Goal: Check status

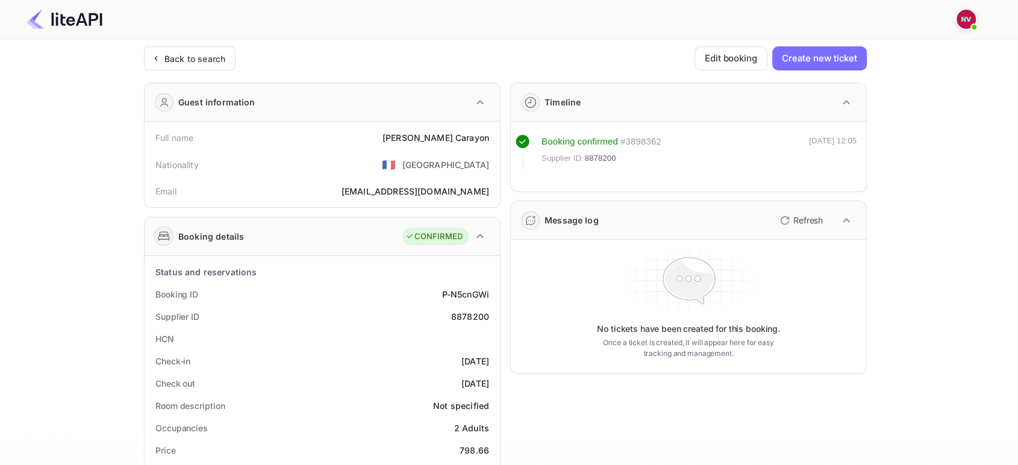
drag, startPoint x: 824, startPoint y: 216, endPoint x: 841, endPoint y: 216, distance: 16.9
click at [824, 216] on button "Refresh" at bounding box center [800, 220] width 55 height 19
click at [1009, 163] on main "Unsaved Changes Ticket Affiliate URL https://www.nuitee.com/ Business partner n…" at bounding box center [509, 457] width 1018 height 837
click at [213, 50] on div "Back to search" at bounding box center [190, 58] width 92 height 24
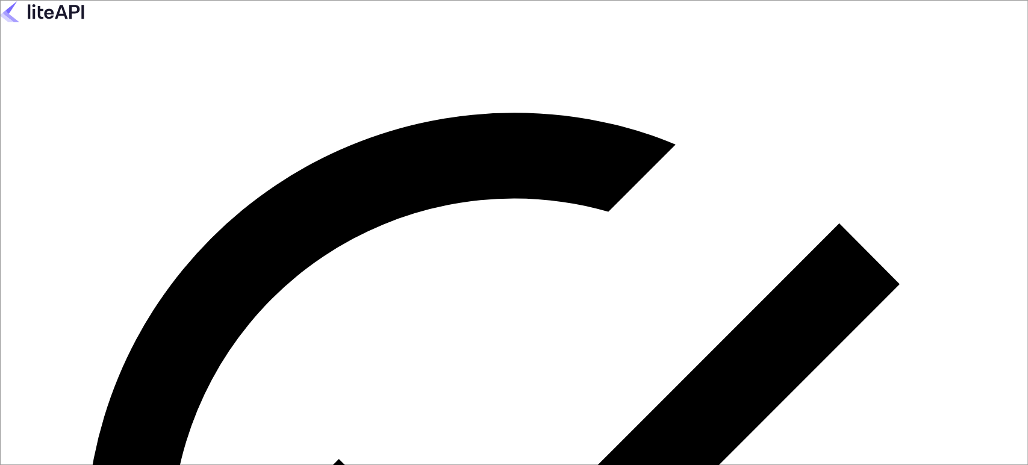
type input "n.valbusa+revolutcs@nuitee.com"
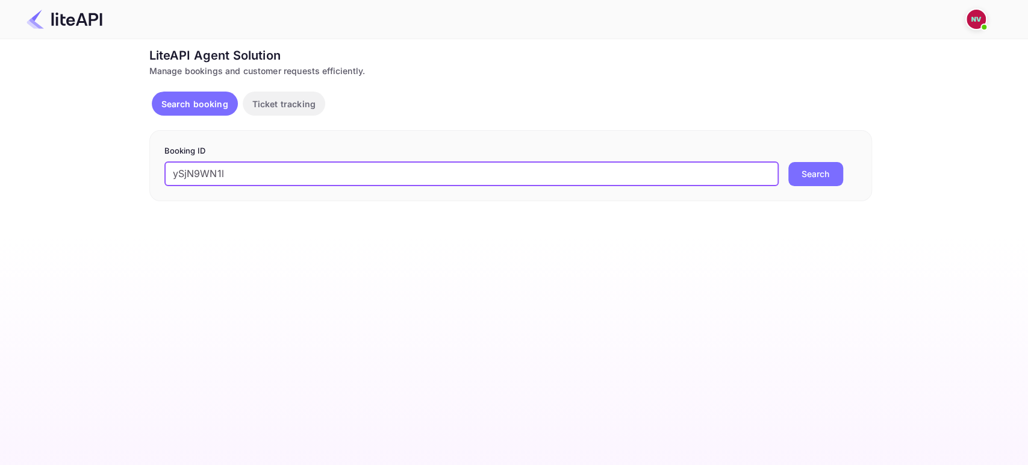
type input "ySjN9WN1l"
click at [788, 162] on button "Search" at bounding box center [815, 174] width 55 height 24
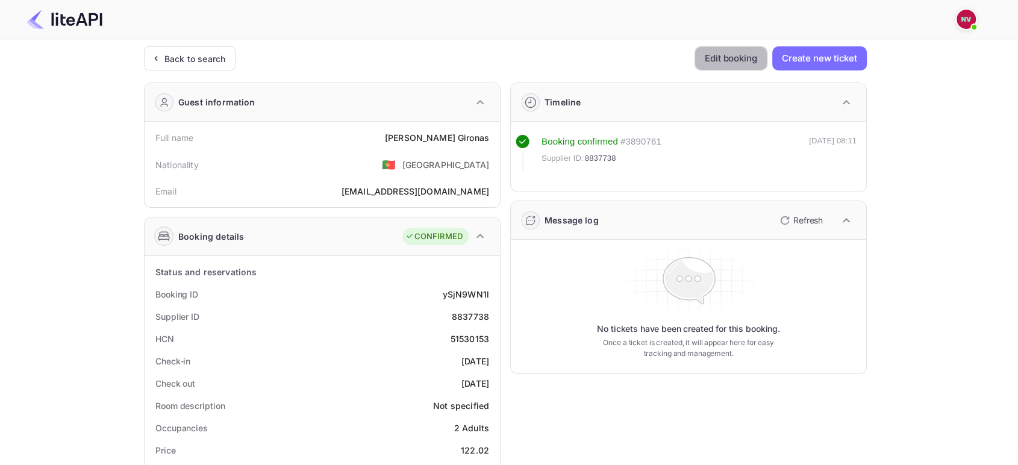
click at [738, 65] on button "Edit booking" at bounding box center [730, 58] width 73 height 24
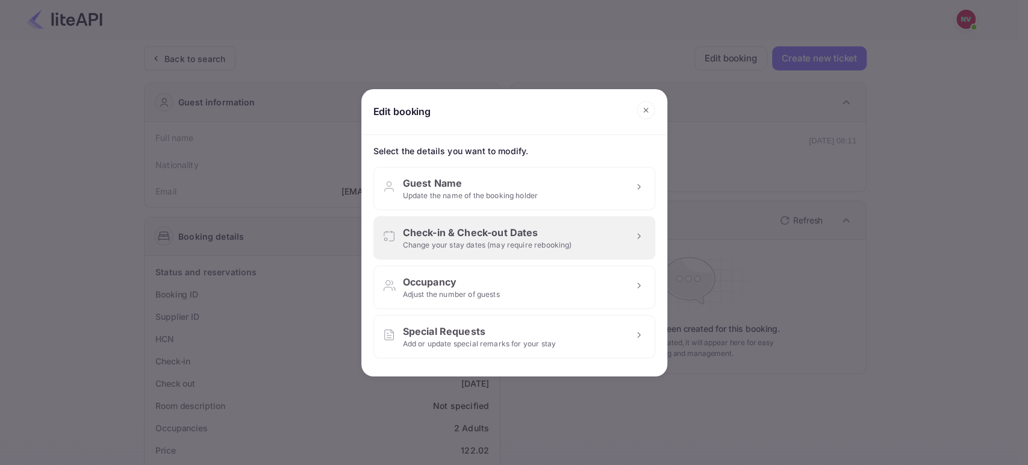
click at [599, 224] on div "Check-in & Check-out Dates Change your stay dates (may require rebooking)" at bounding box center [514, 237] width 282 height 43
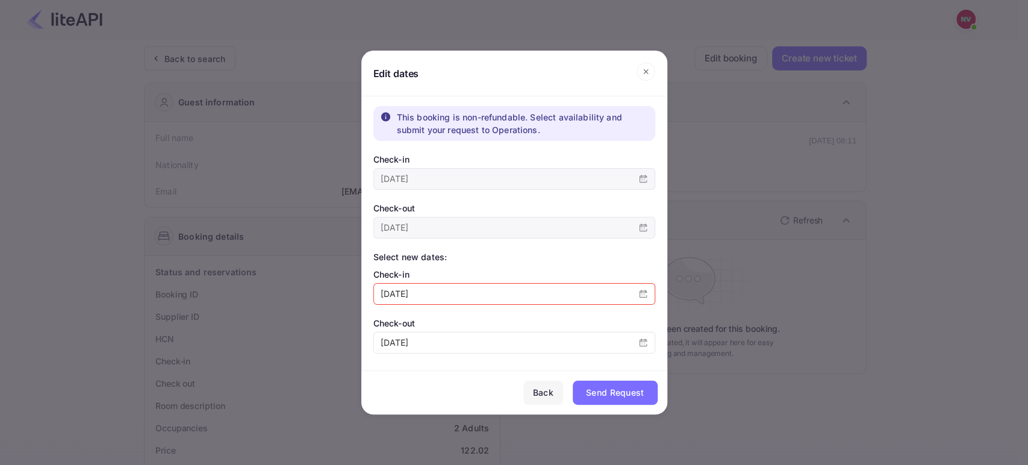
click at [653, 72] on icon at bounding box center [646, 72] width 19 height 18
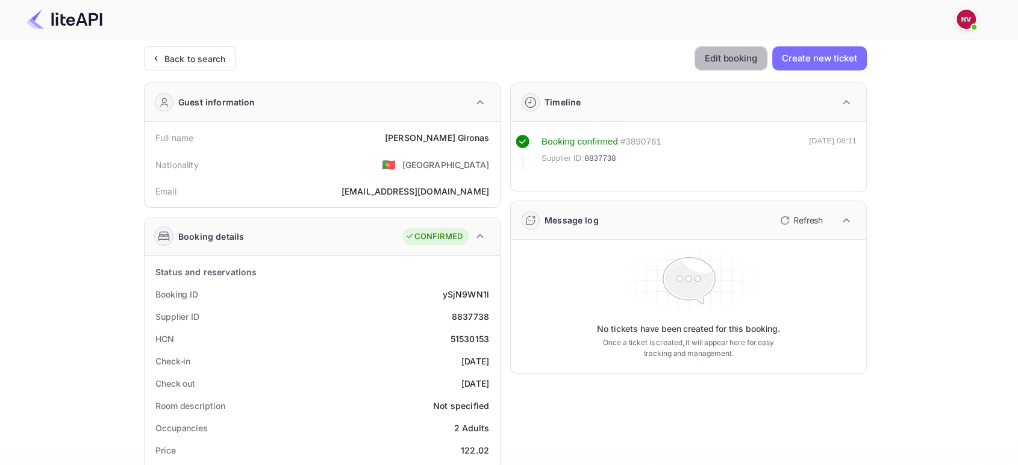
click at [713, 62] on button "Edit booking" at bounding box center [730, 58] width 73 height 24
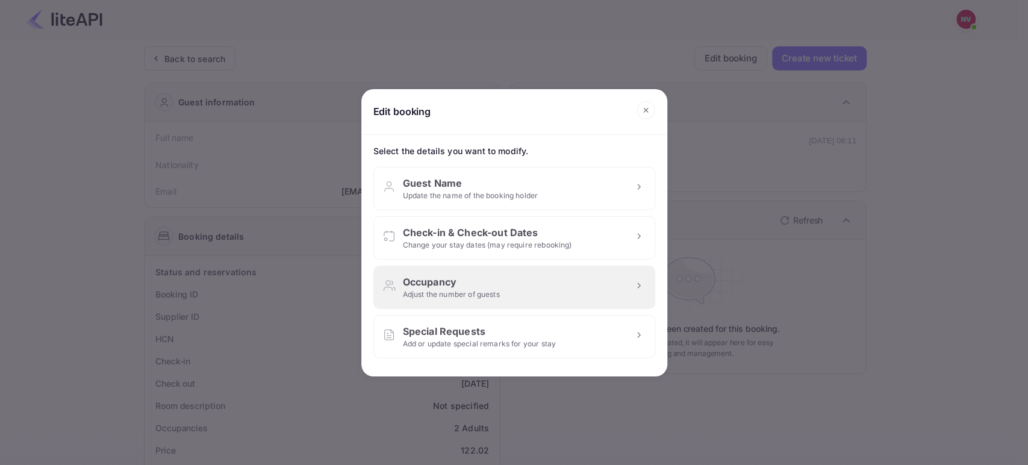
click at [606, 279] on div "Occupancy Adjust the number of guests" at bounding box center [514, 287] width 282 height 43
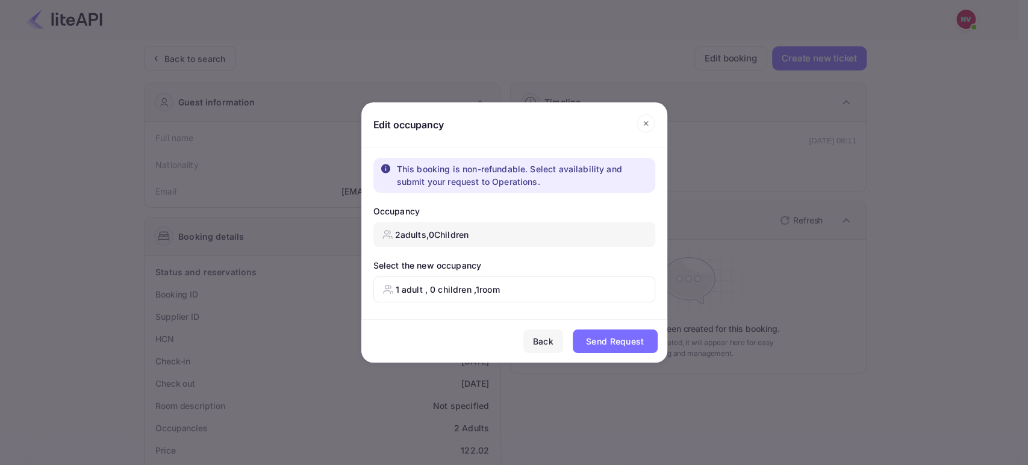
click at [653, 122] on icon at bounding box center [646, 123] width 19 height 18
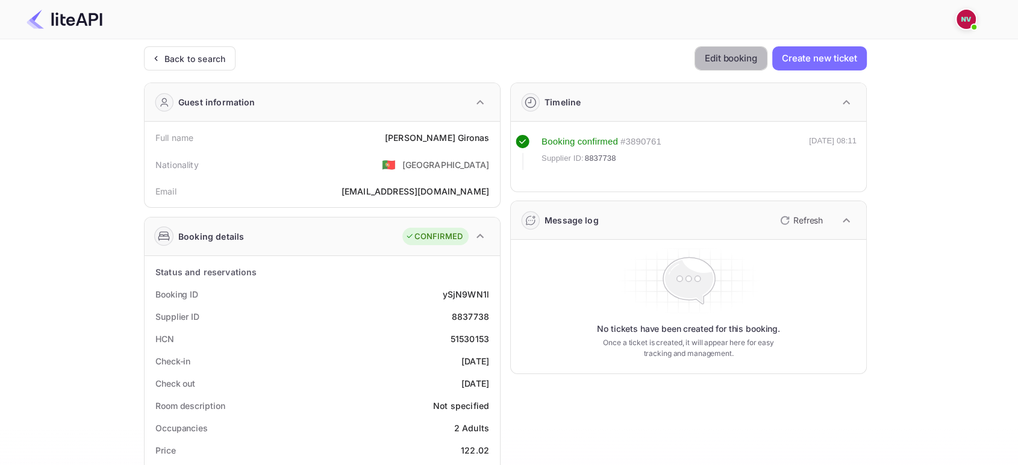
click at [714, 53] on button "Edit booking" at bounding box center [730, 58] width 73 height 24
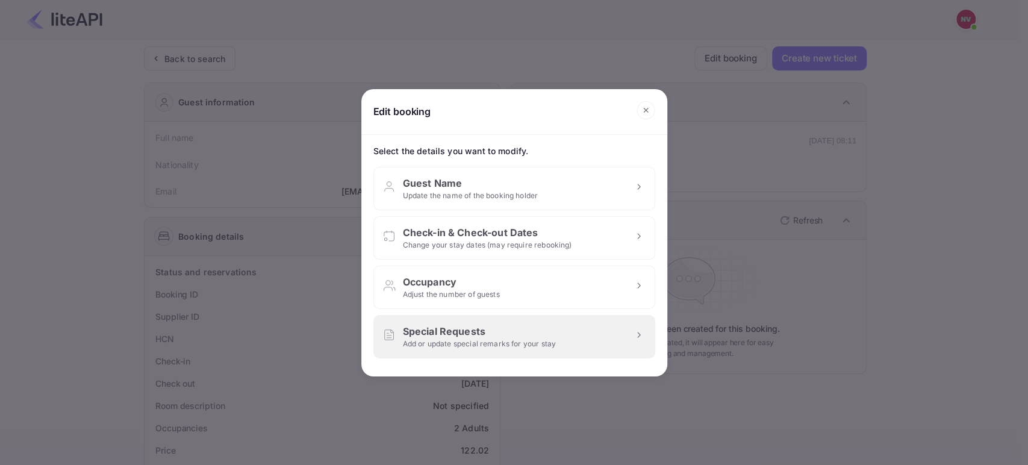
click at [563, 320] on div "Special Requests Add or update special remarks for your stay" at bounding box center [514, 336] width 282 height 43
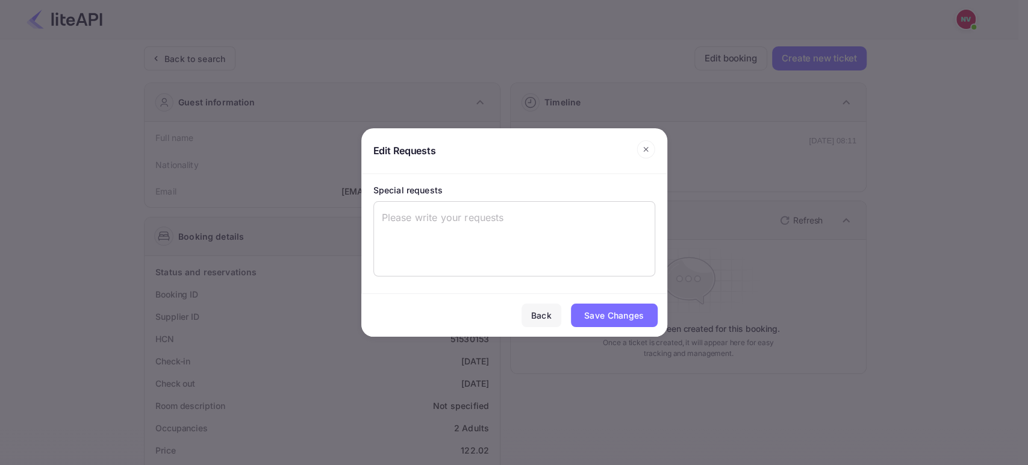
drag, startPoint x: 646, startPoint y: 132, endPoint x: 649, endPoint y: 141, distance: 9.7
click at [649, 141] on h2 "Edit Requests" at bounding box center [514, 151] width 306 height 46
click at [649, 143] on icon at bounding box center [646, 149] width 19 height 18
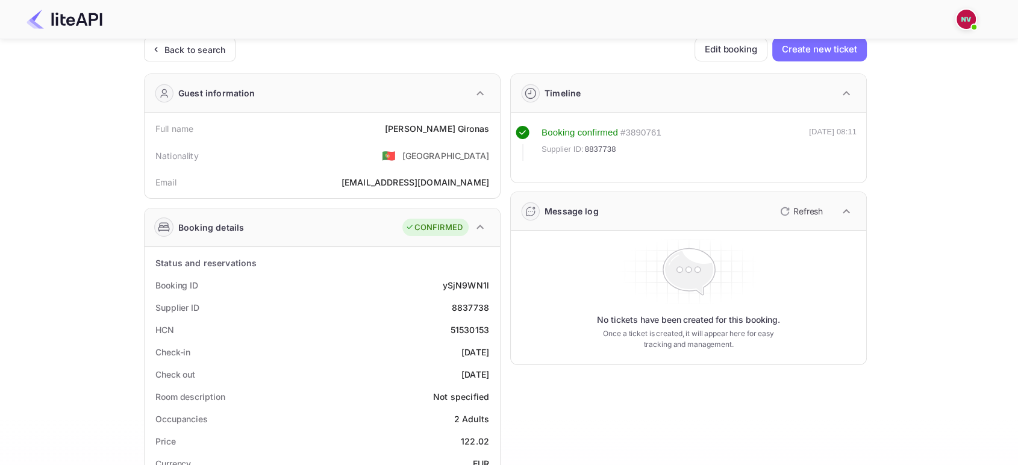
scroll to position [76, 0]
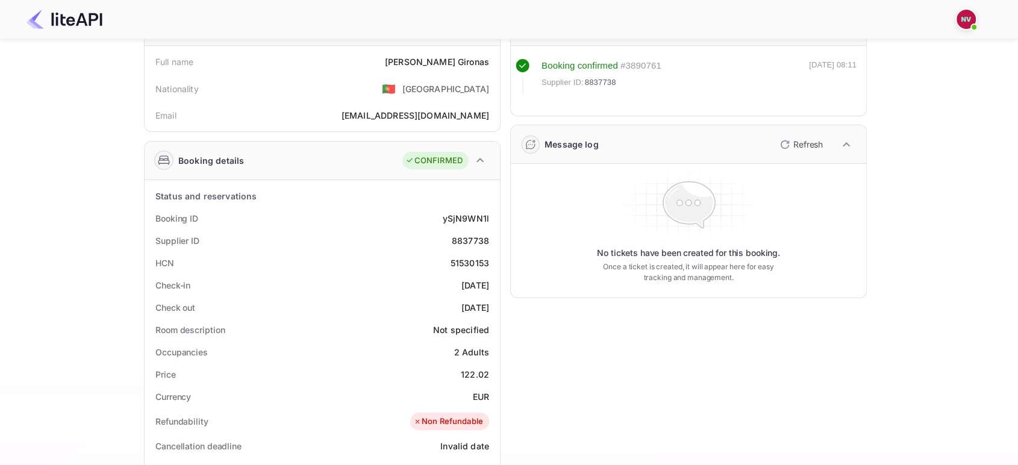
drag, startPoint x: 961, startPoint y: 106, endPoint x: 905, endPoint y: 127, distance: 59.8
click at [961, 106] on div "Ticket Affiliate URL [URL][DOMAIN_NAME] Business partner name Nuitee Travel Cus…" at bounding box center [505, 377] width 982 height 815
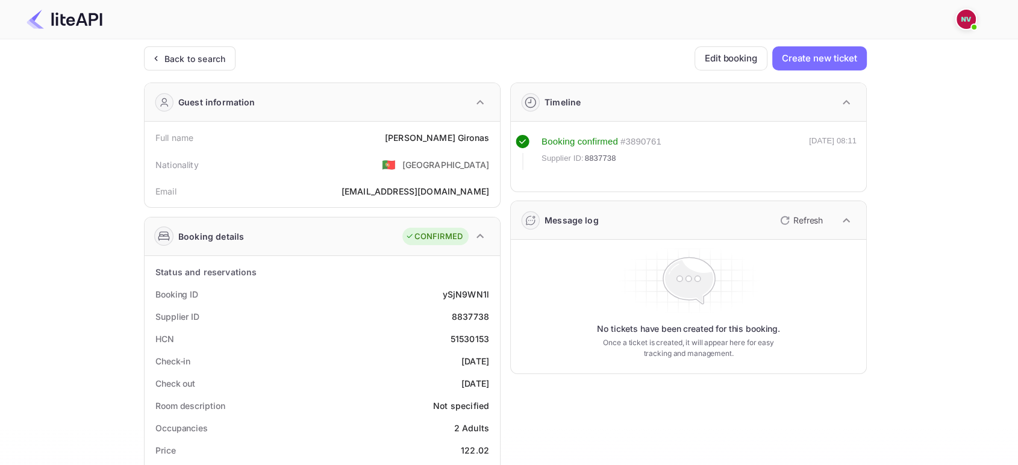
scroll to position [0, 0]
click at [740, 62] on button "Edit booking" at bounding box center [730, 58] width 73 height 24
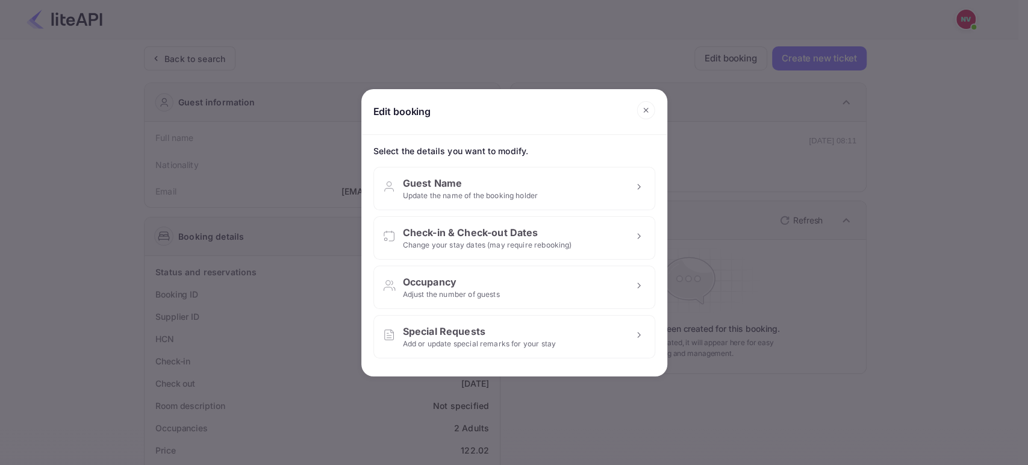
click at [843, 190] on div "Edit booking Select the details you want to modify. Guest Name Update the name …" at bounding box center [514, 232] width 1028 height 465
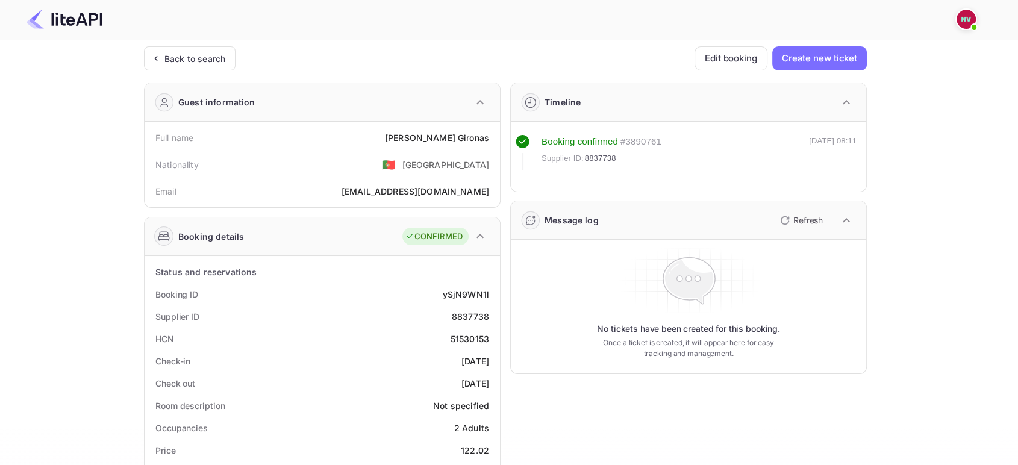
click at [973, 111] on div "Ticket Affiliate URL [URL][DOMAIN_NAME] Business partner name Nuitee Travel Cus…" at bounding box center [505, 453] width 982 height 815
